Goal: Task Accomplishment & Management: Use online tool/utility

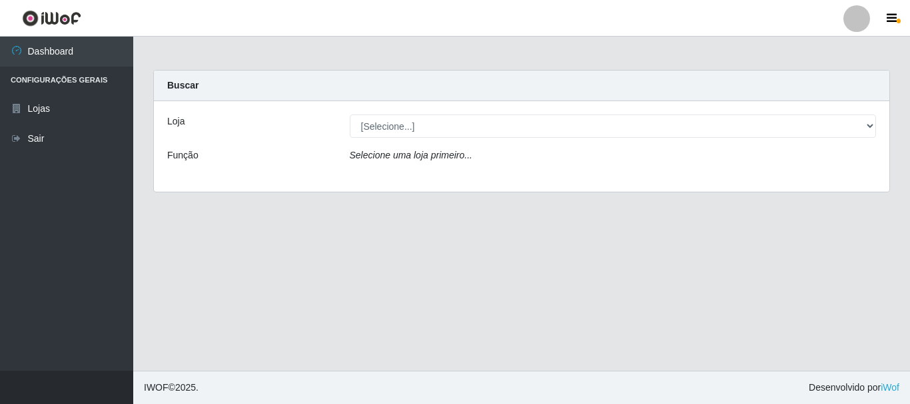
click at [497, 142] on div "Loja [Selecione...] Nordestão - Alecrim Função Selecione uma loja primeiro..." at bounding box center [521, 146] width 735 height 91
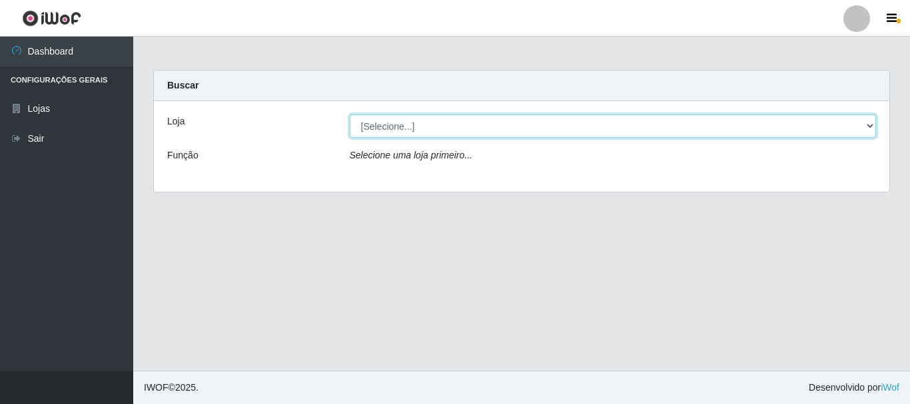
click at [495, 133] on select "[Selecione...] Nordestão - Alecrim" at bounding box center [613, 126] width 527 height 23
select select "453"
click at [350, 115] on select "[Selecione...] Nordestão - Alecrim" at bounding box center [613, 126] width 527 height 23
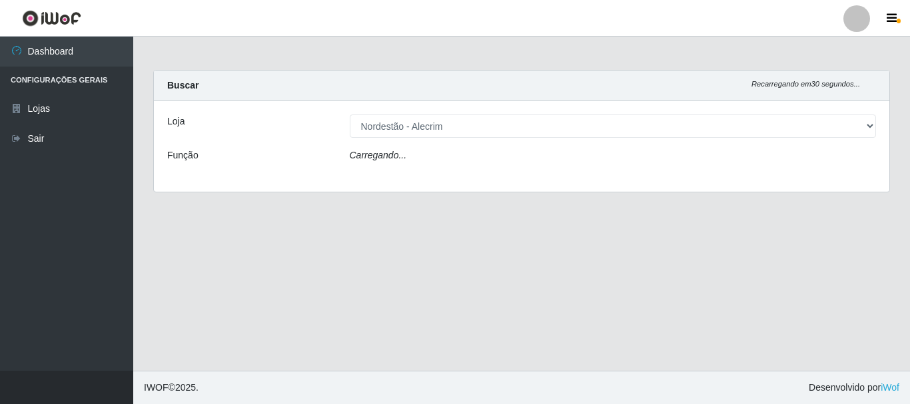
click at [489, 153] on div "Carregando..." at bounding box center [613, 157] width 547 height 19
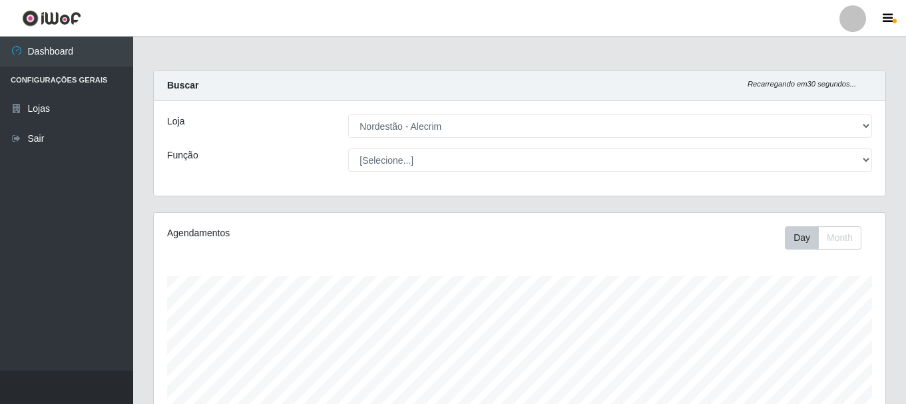
scroll to position [276, 732]
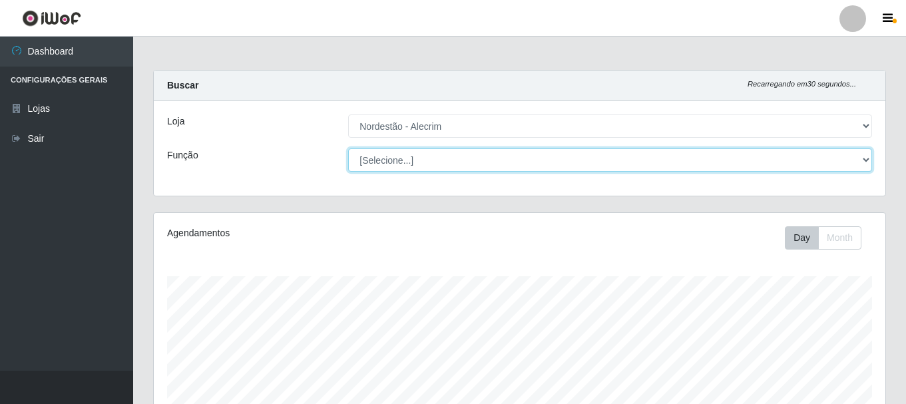
click at [485, 160] on select "[Selecione...] Balconista + Balconista de Padaria Balconista de Padaria ++ Emba…" at bounding box center [610, 159] width 524 height 23
select select "1"
click at [348, 148] on select "[Selecione...] Balconista + Balconista de Padaria Balconista de Padaria ++ Emba…" at bounding box center [610, 159] width 524 height 23
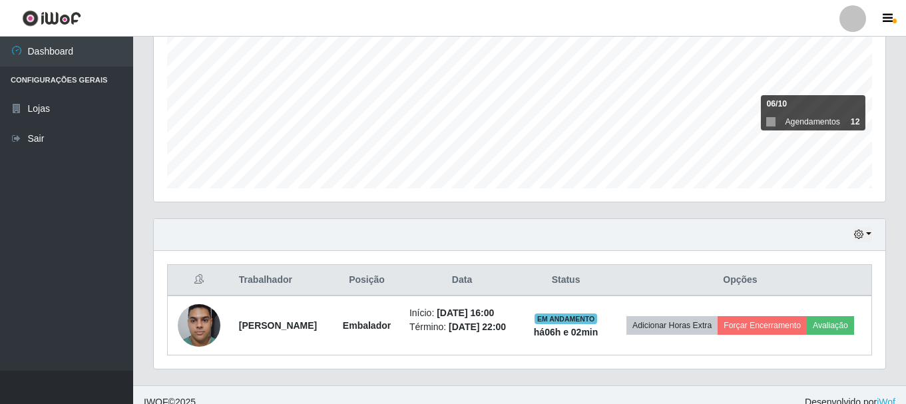
scroll to position [312, 0]
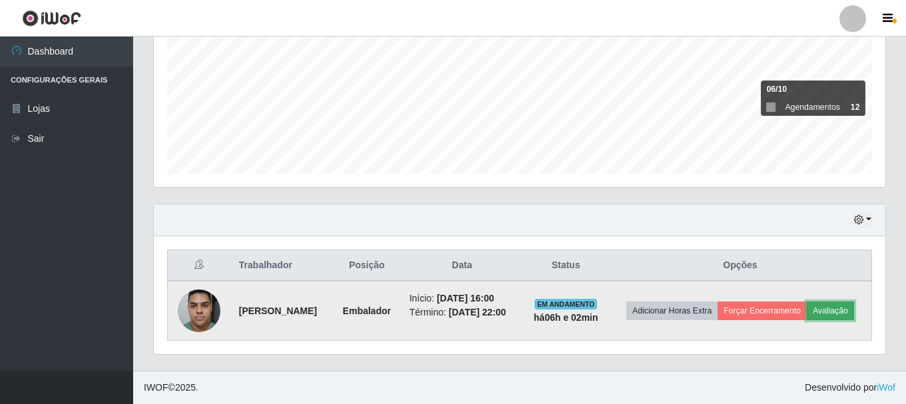
click at [807, 318] on button "Avaliação" at bounding box center [830, 311] width 47 height 19
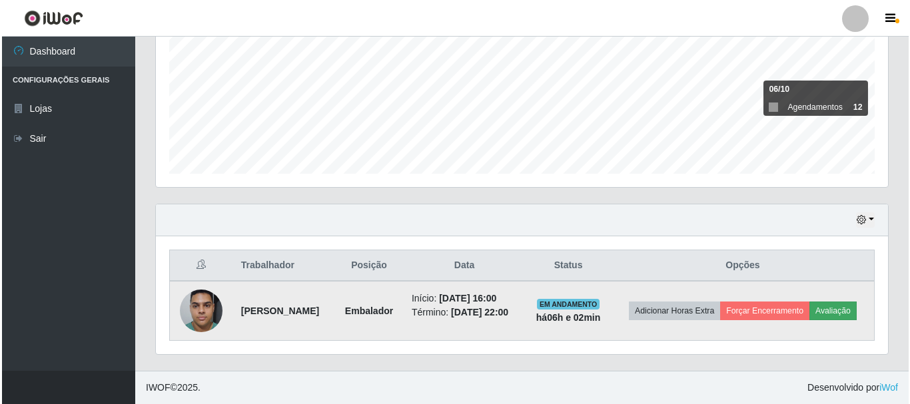
scroll to position [276, 725]
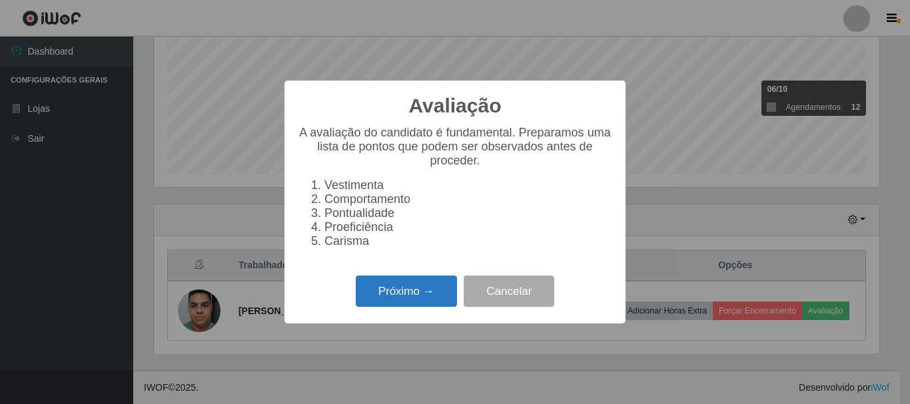
click at [422, 300] on button "Próximo →" at bounding box center [406, 291] width 101 height 31
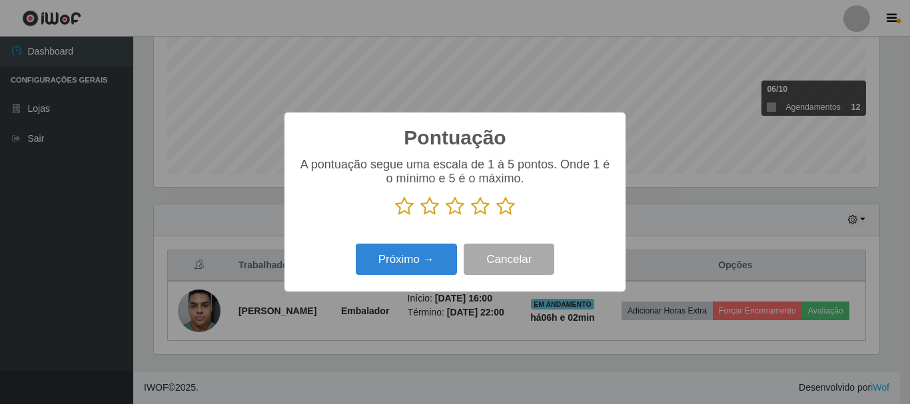
scroll to position [665560, 665111]
click at [501, 210] on icon at bounding box center [505, 206] width 19 height 20
click at [496, 216] on input "radio" at bounding box center [496, 216] width 0 height 0
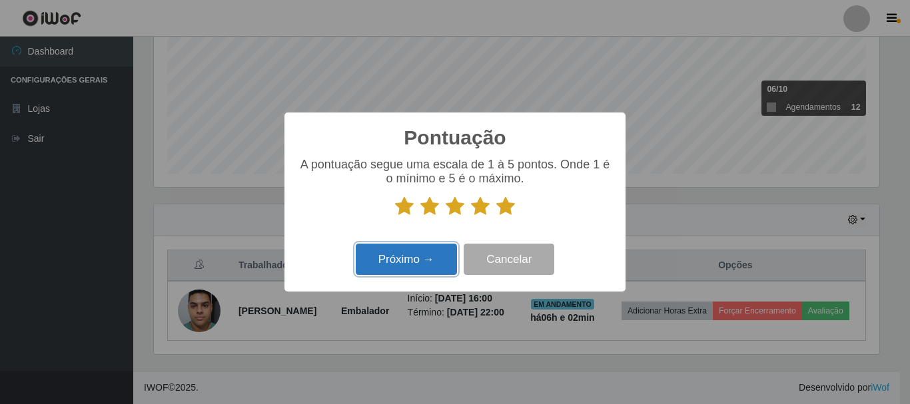
click at [440, 260] on button "Próximo →" at bounding box center [406, 259] width 101 height 31
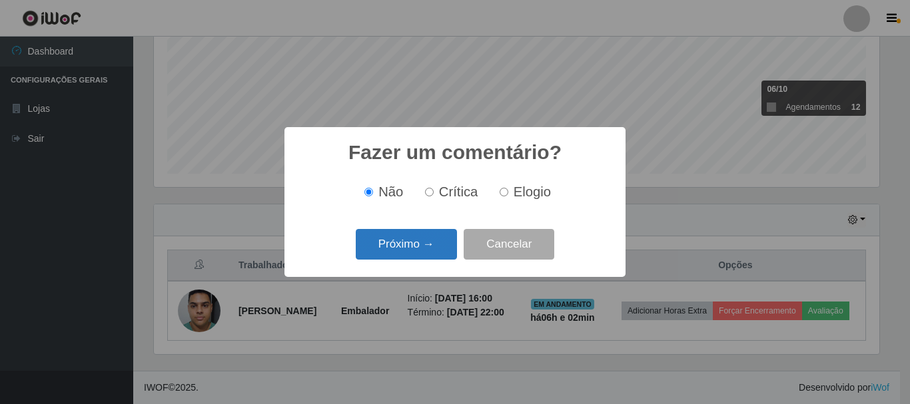
click at [421, 248] on button "Próximo →" at bounding box center [406, 244] width 101 height 31
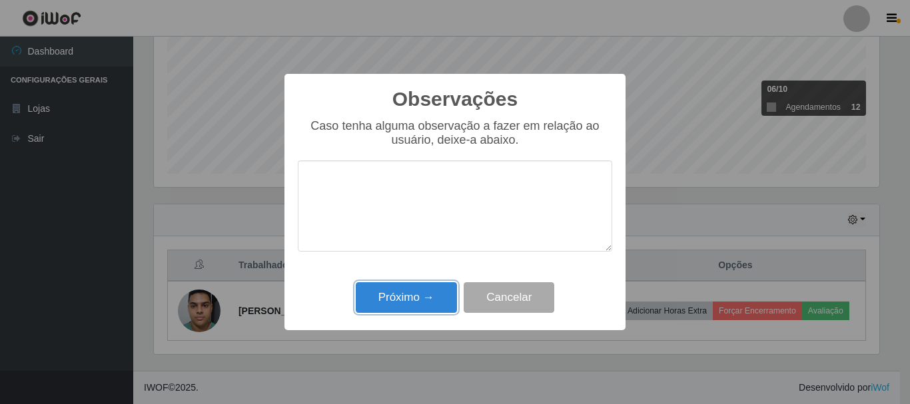
click at [381, 312] on button "Próximo →" at bounding box center [406, 297] width 101 height 31
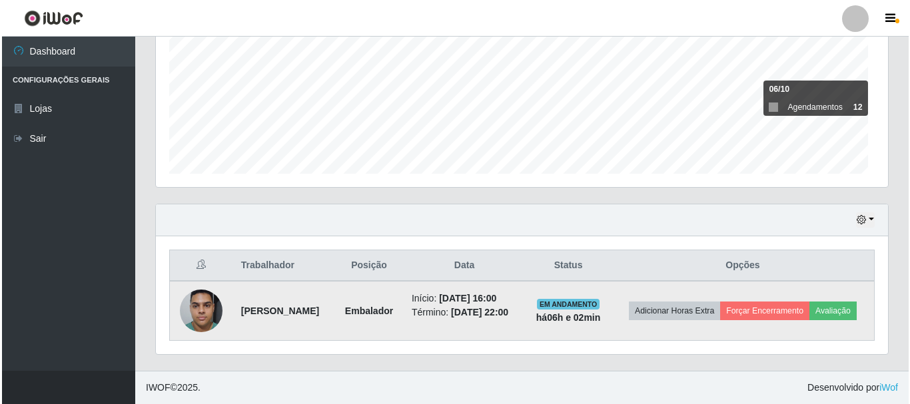
scroll to position [276, 732]
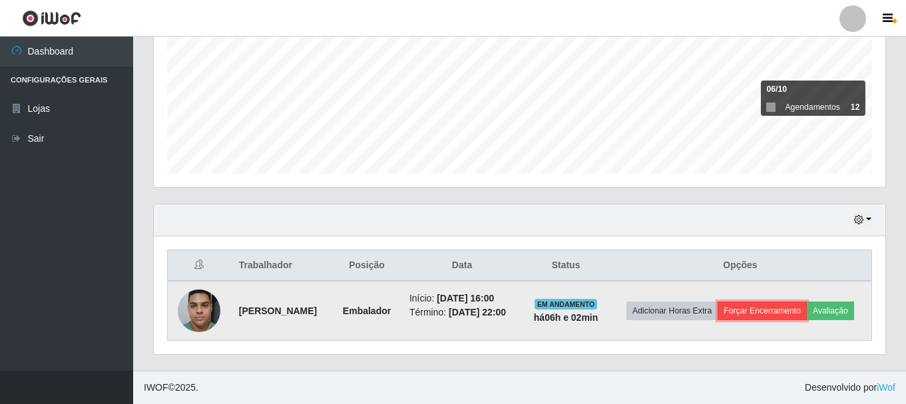
click at [807, 302] on button "Forçar Encerramento" at bounding box center [762, 311] width 89 height 19
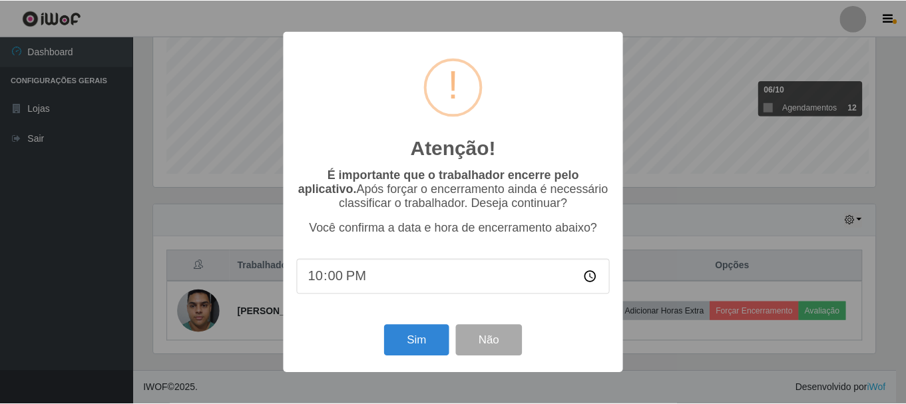
scroll to position [276, 725]
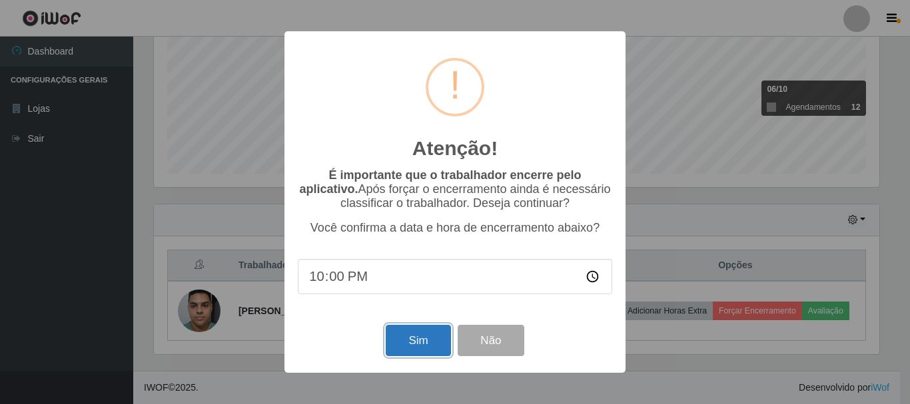
click at [425, 335] on button "Sim" at bounding box center [418, 340] width 65 height 31
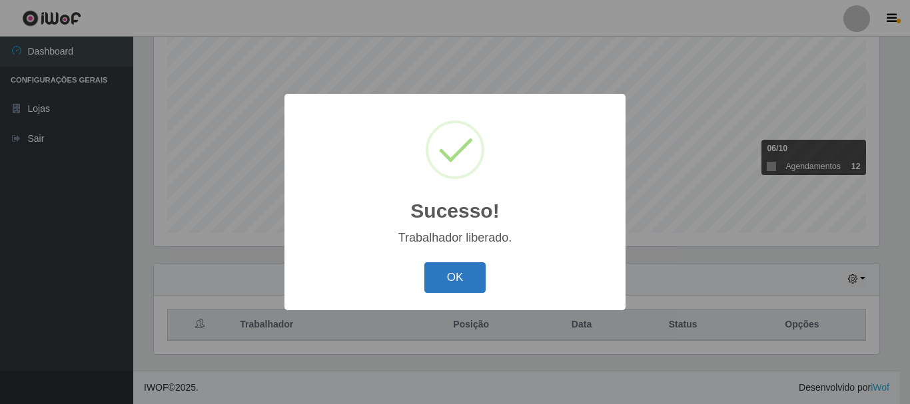
click at [453, 286] on button "OK" at bounding box center [455, 277] width 62 height 31
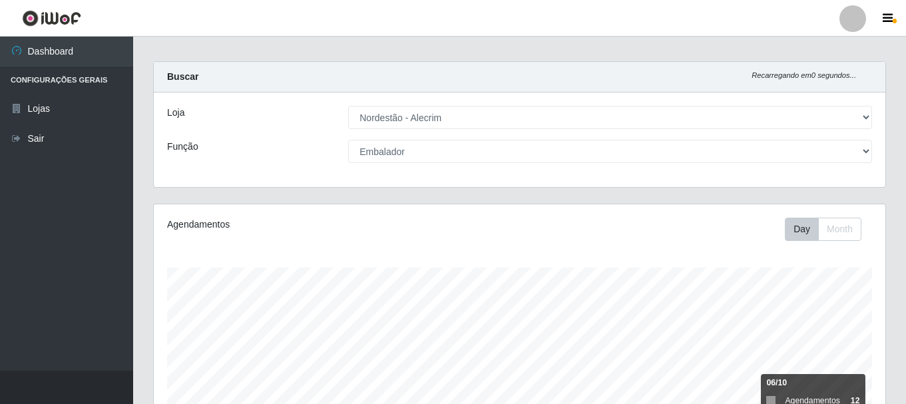
scroll to position [0, 0]
